Goal: Check status: Check status

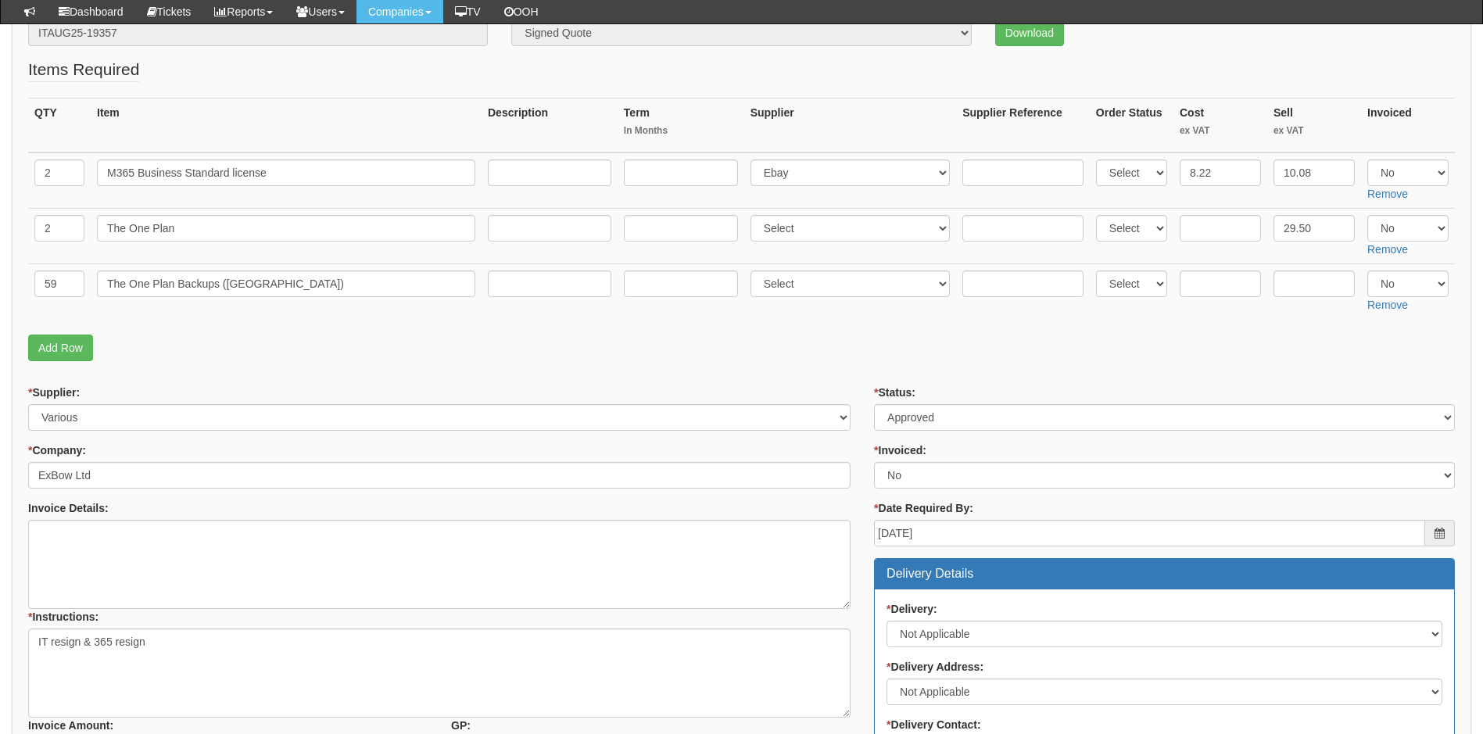
scroll to position [156, 0]
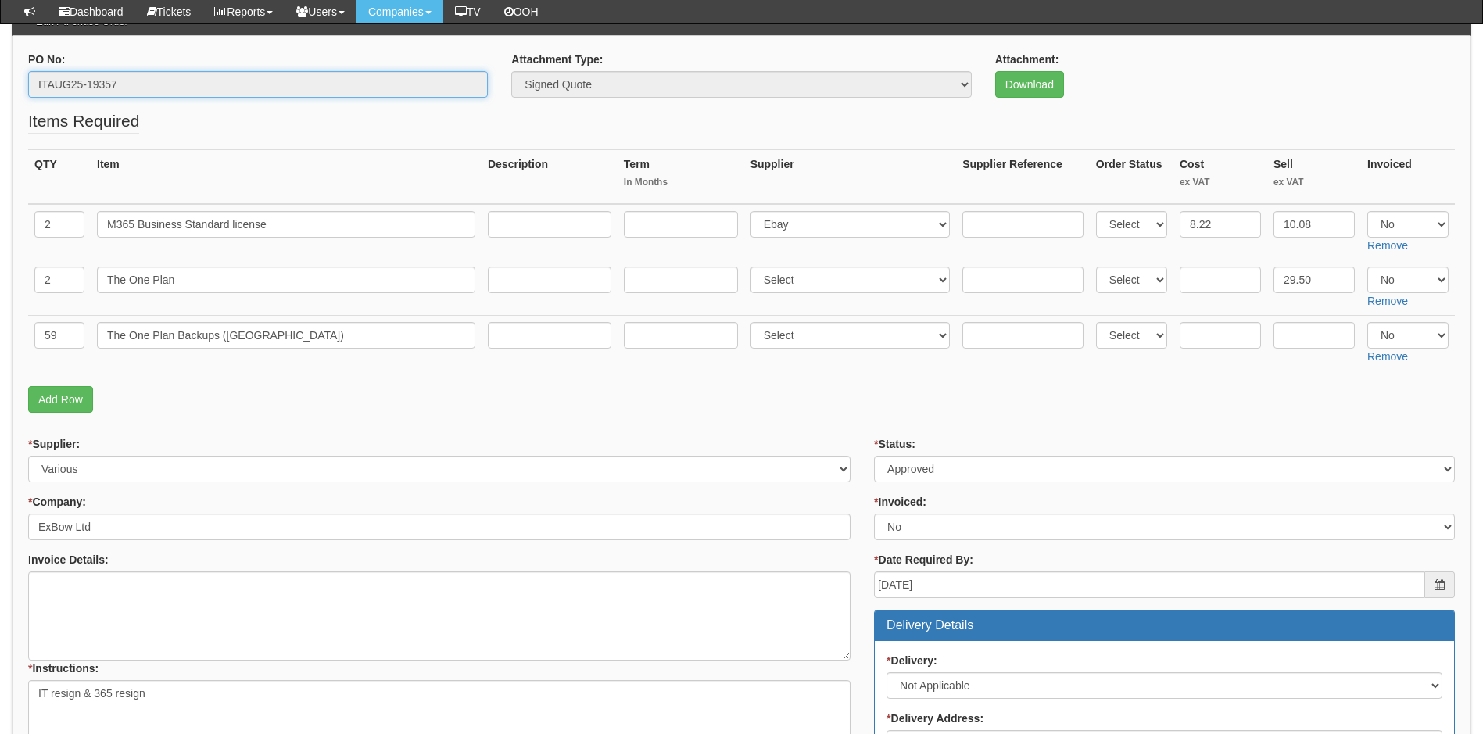
drag, startPoint x: 124, startPoint y: 80, endPoint x: 34, endPoint y: 81, distance: 89.1
click at [34, 81] on input "ITAUG25-19357" at bounding box center [258, 84] width 460 height 27
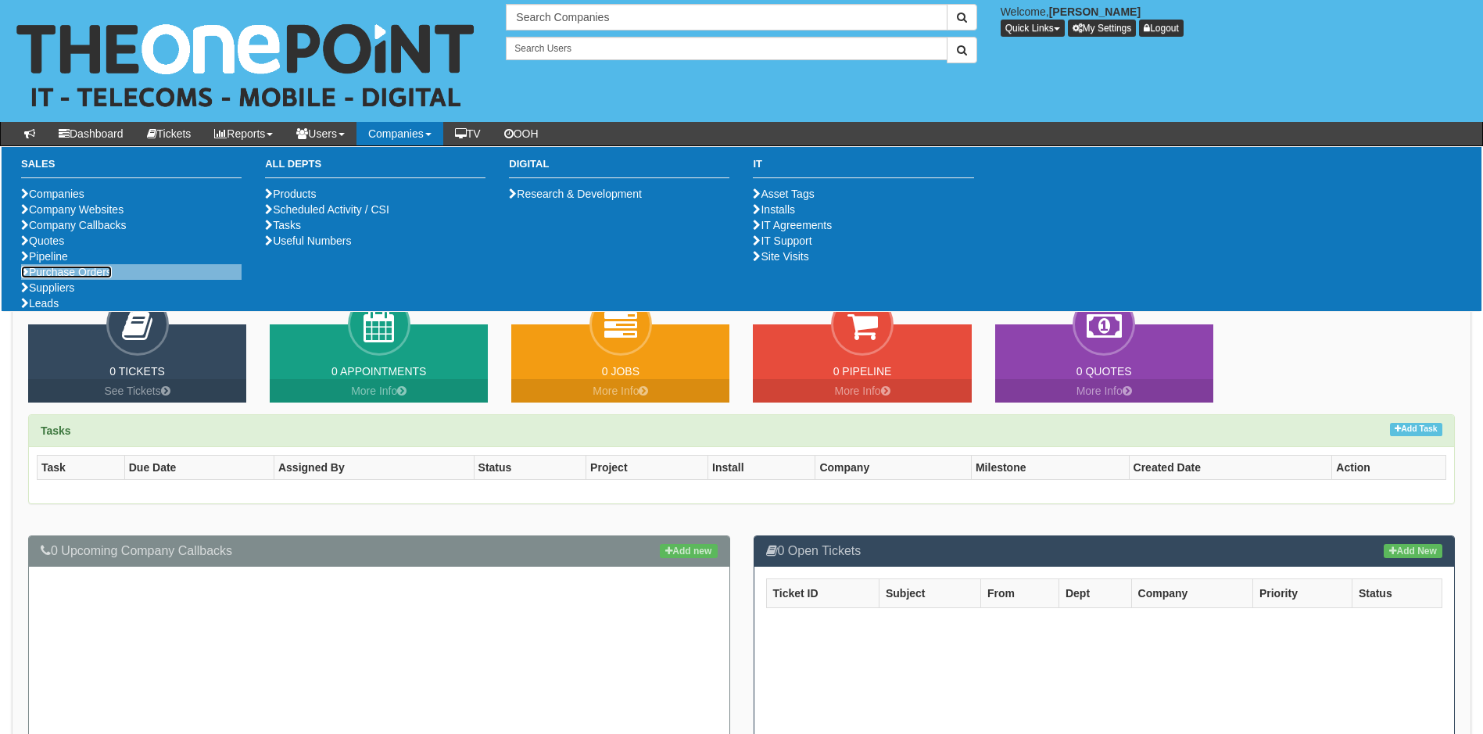
click at [102, 278] on link "Purchase Orders" at bounding box center [66, 272] width 91 height 13
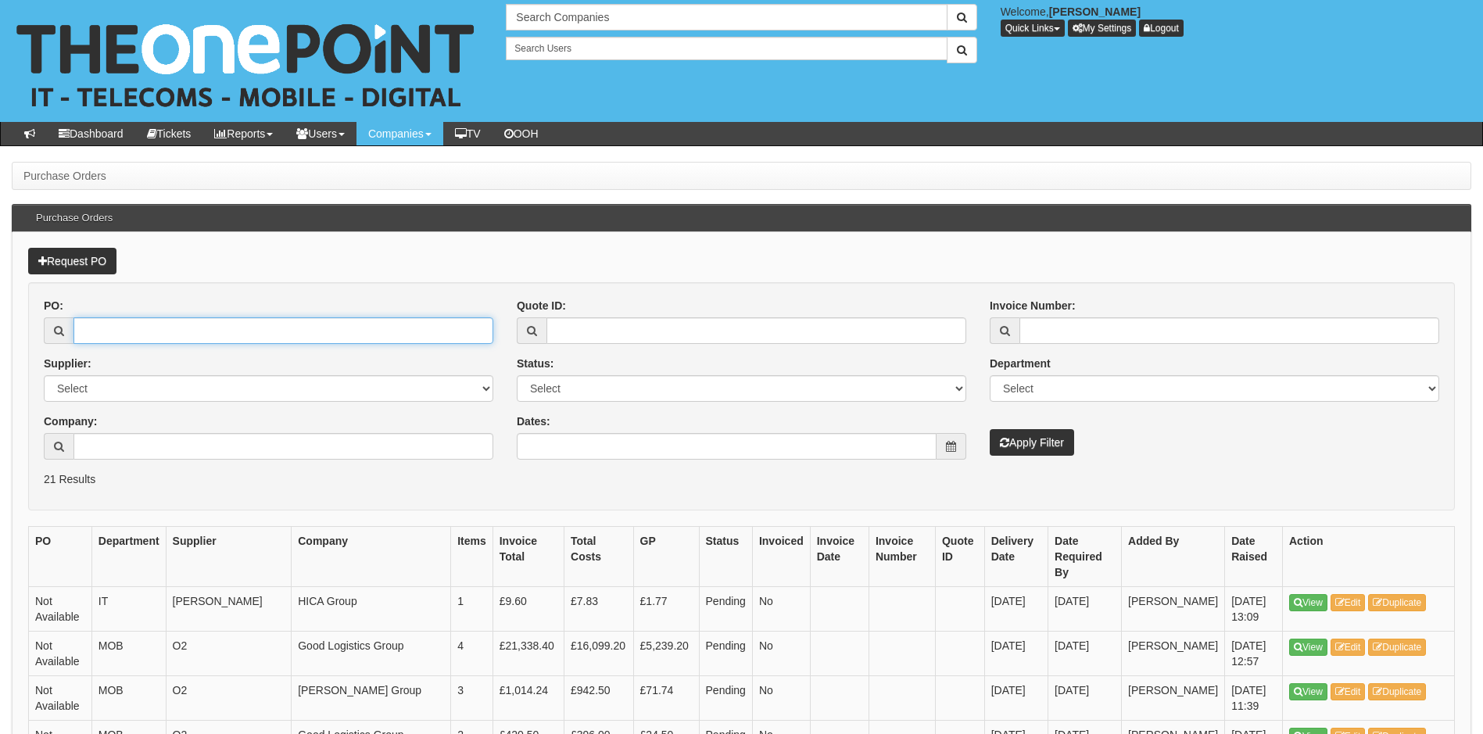
click at [99, 330] on input "PO:" at bounding box center [283, 330] width 420 height 27
type input "19405"
click at [990, 429] on button "Apply Filter" at bounding box center [1032, 442] width 84 height 27
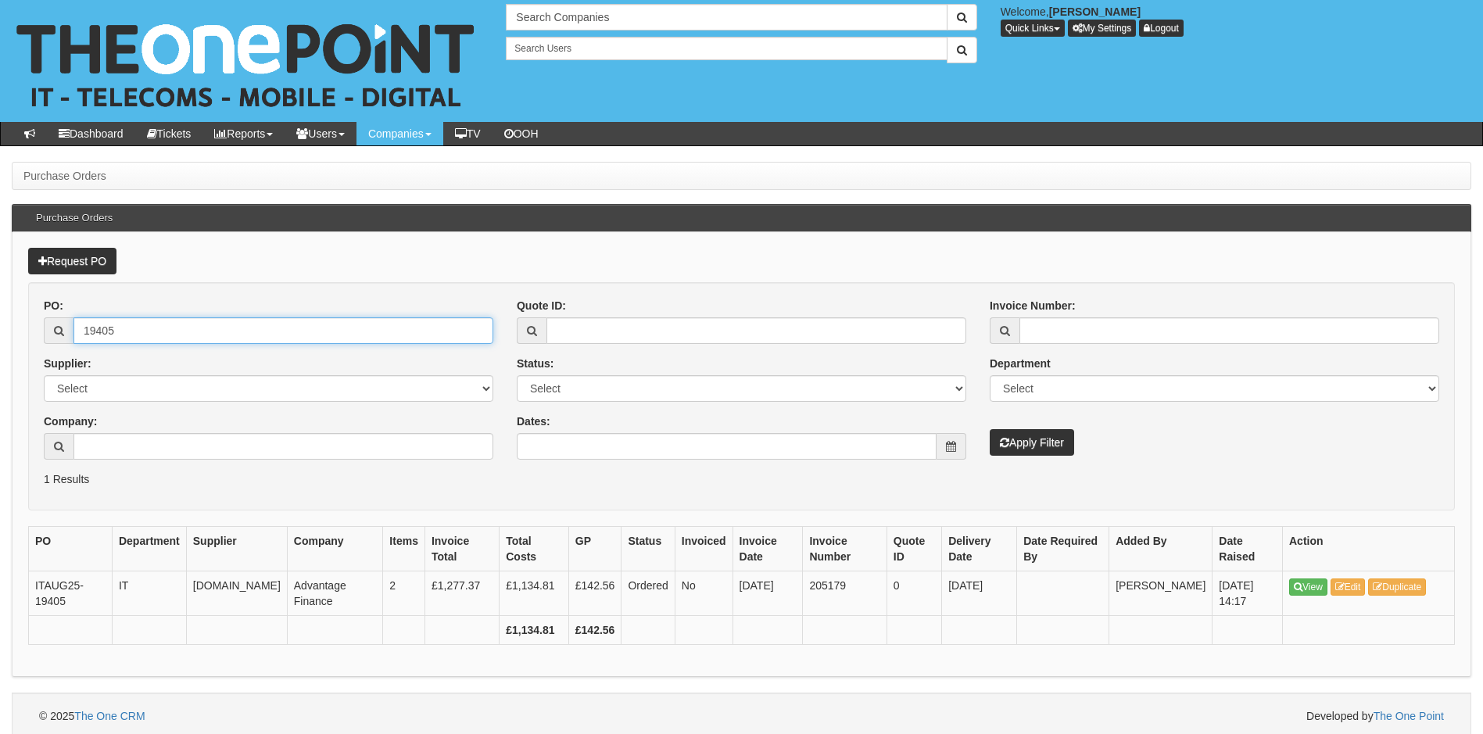
drag, startPoint x: 114, startPoint y: 325, endPoint x: 50, endPoint y: 314, distance: 65.0
click at [50, 314] on div "PO: 19405" at bounding box center [269, 321] width 450 height 46
click at [800, 464] on div "PO: Supplier: Select 123 REG.co.uk 1Password 3 4Gon AA Jones Electric Ltd Abzor…" at bounding box center [741, 385] width 1419 height 174
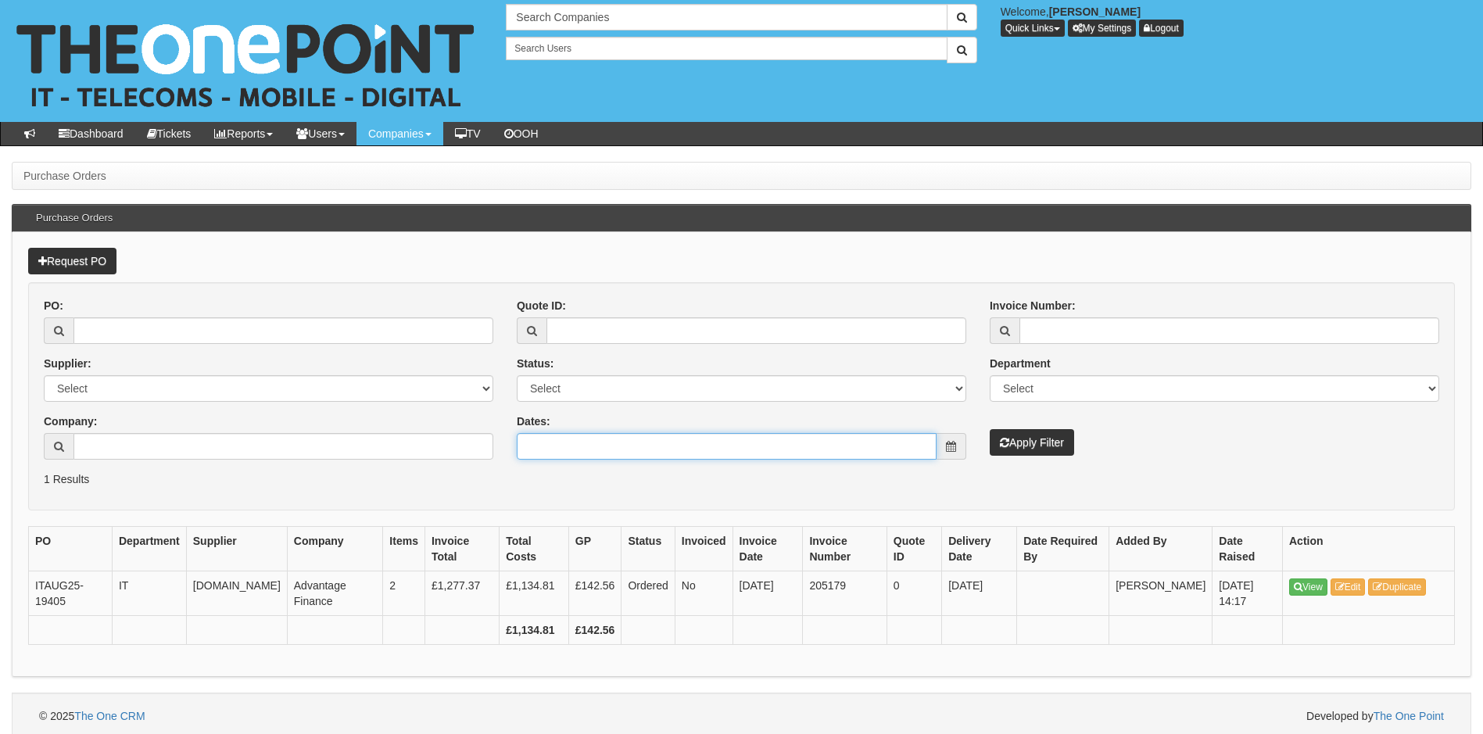
click at [797, 453] on input "Dates:" at bounding box center [727, 446] width 420 height 27
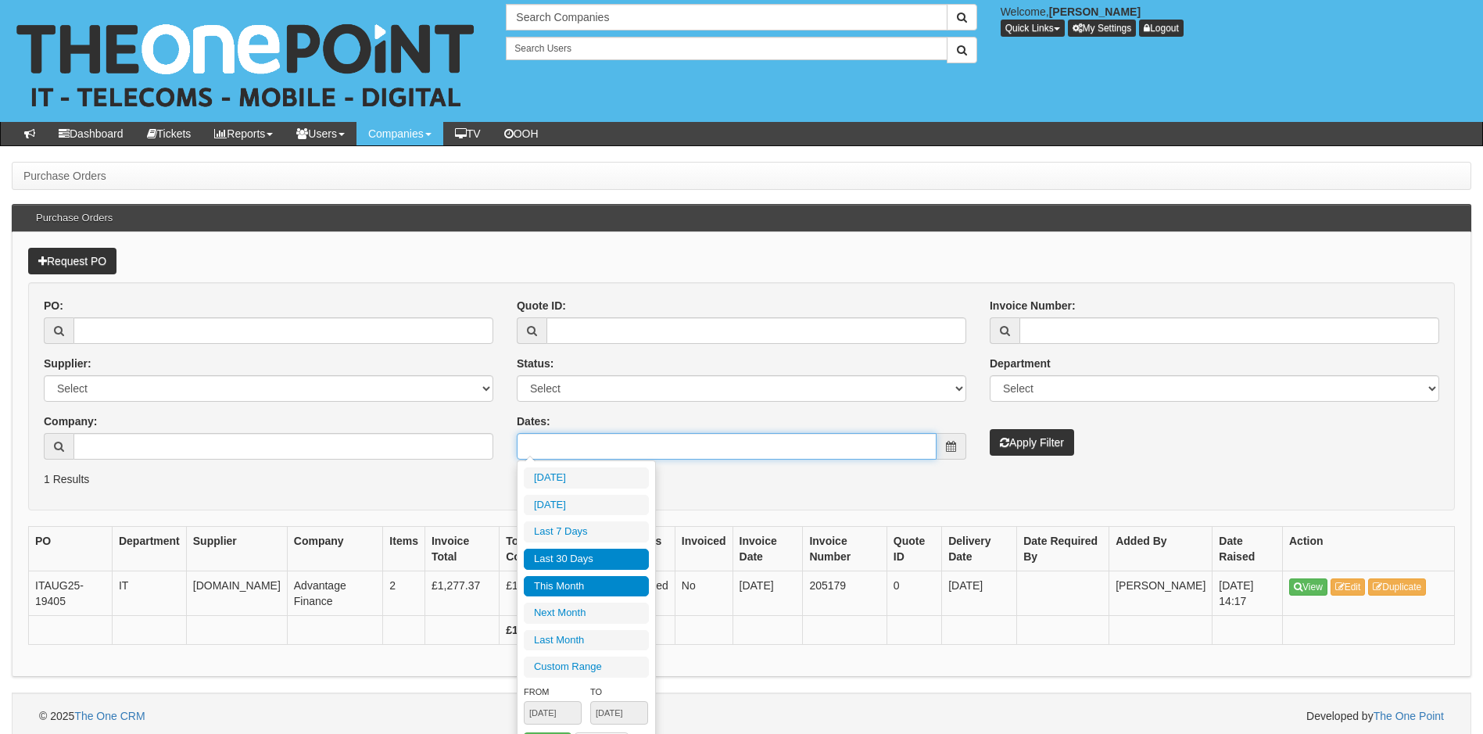
type input "2025-08-01"
type input "2025-08-31"
type input "2025-07-31"
type input "2025-08-29"
click at [584, 561] on li "Last 30 Days" at bounding box center [586, 559] width 125 height 21
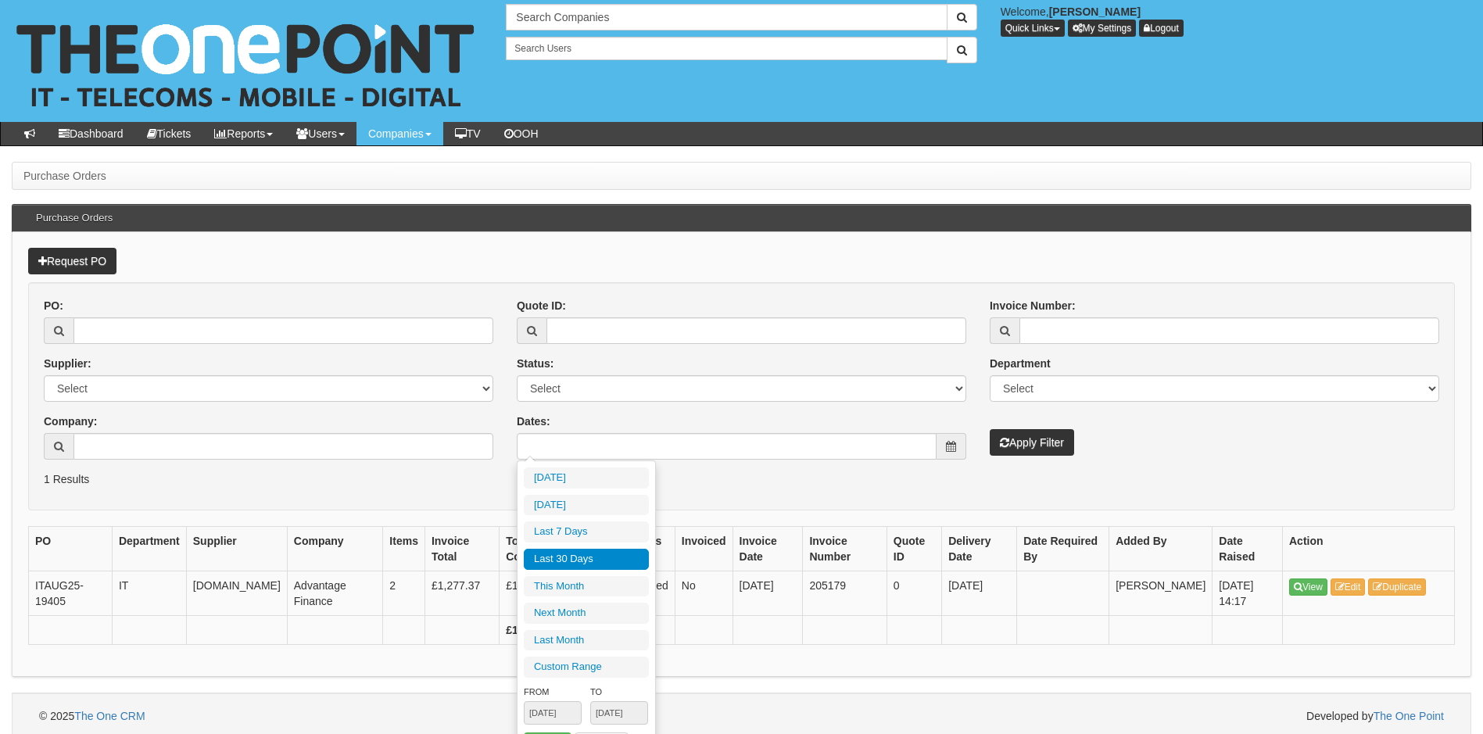
type input "2025-07-31 - 2025-08-29"
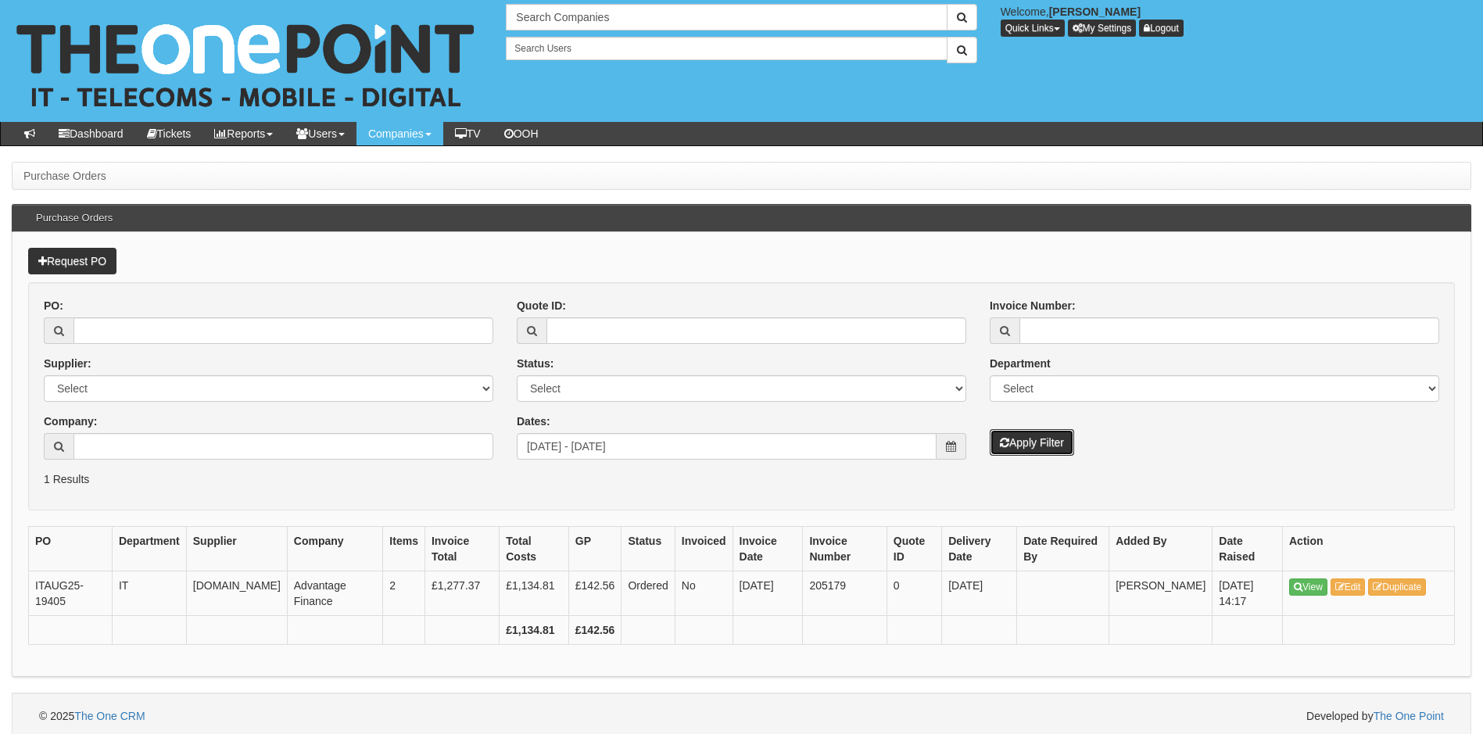
click at [1022, 439] on button "Apply Filter" at bounding box center [1032, 442] width 84 height 27
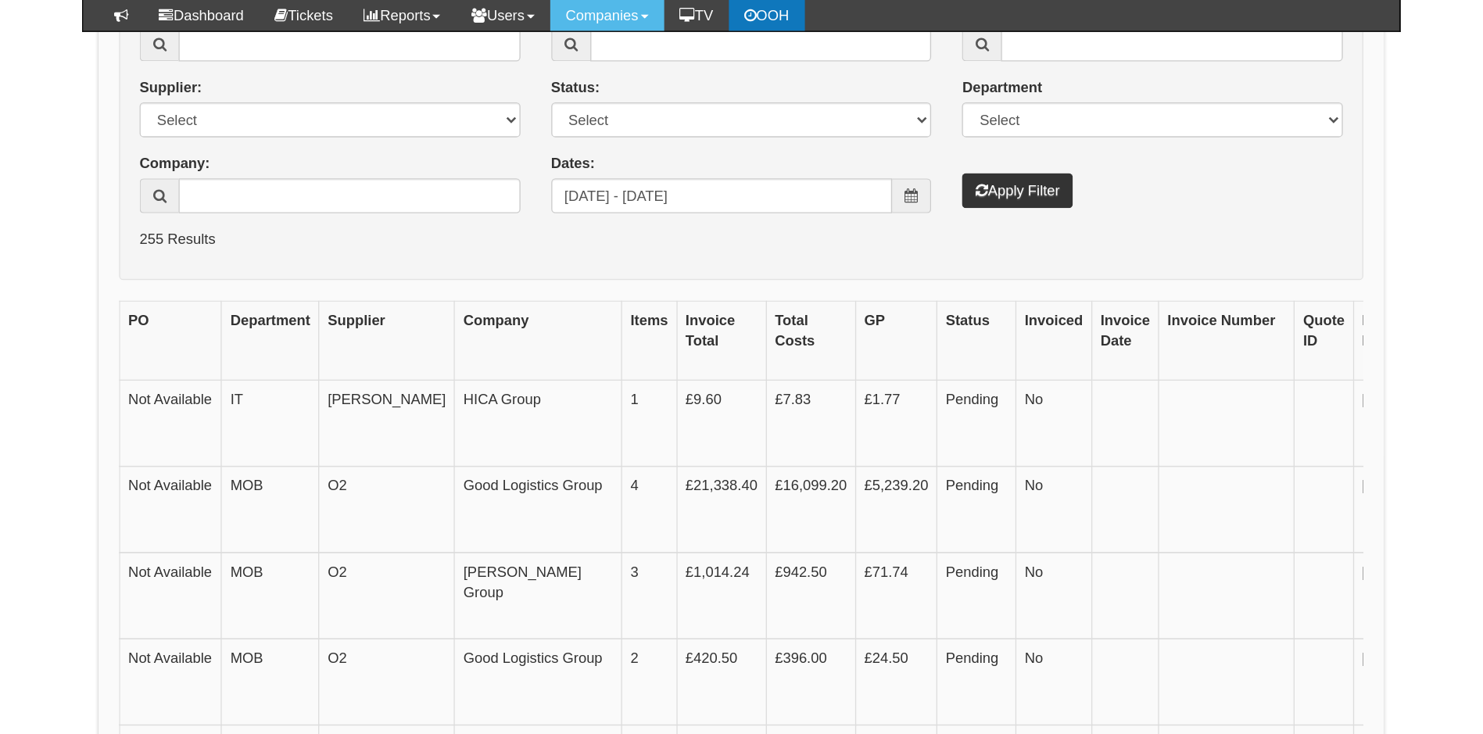
scroll to position [257, 0]
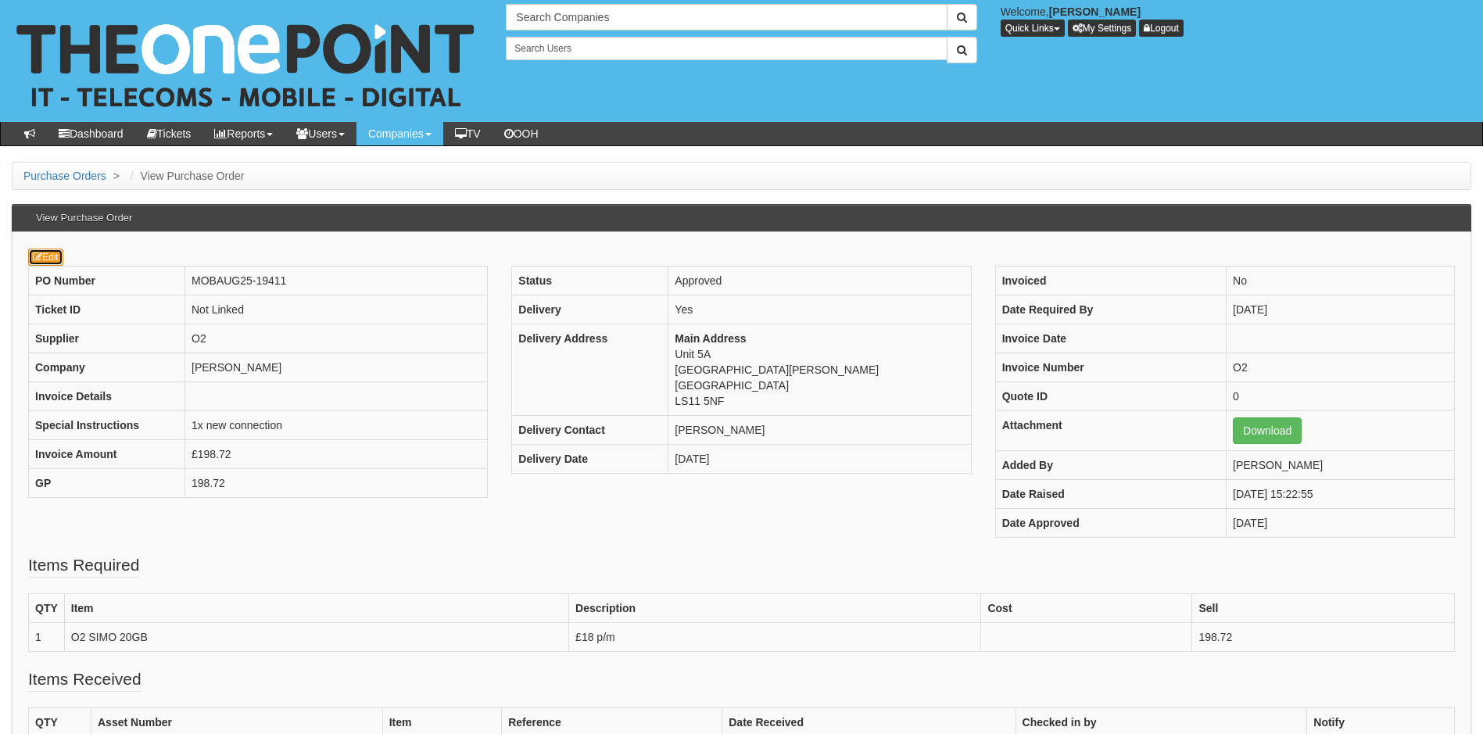
click at [48, 259] on link "Edit" at bounding box center [45, 257] width 35 height 17
